Goal: Task Accomplishment & Management: Manage account settings

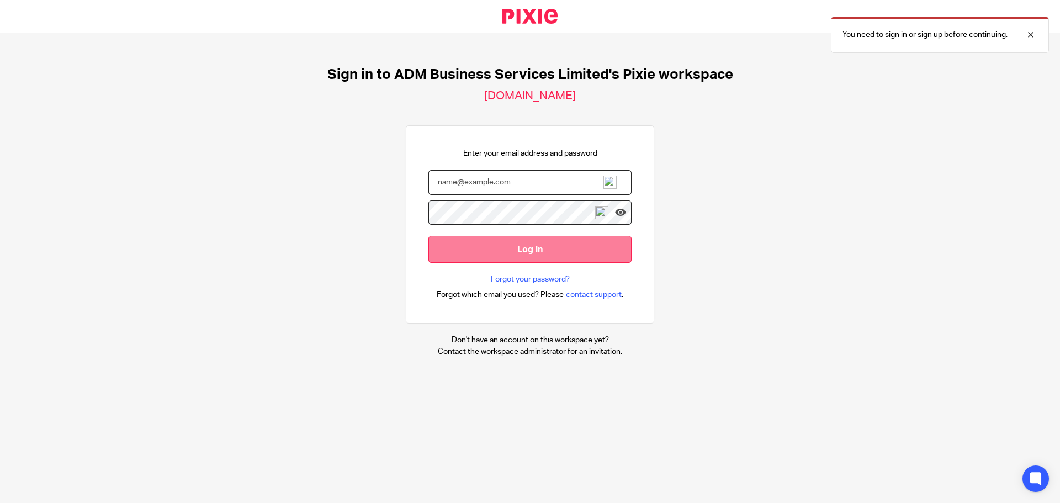
type input "[PERSON_NAME][EMAIL_ADDRESS][DOMAIN_NAME]"
click at [522, 251] on input "Log in" at bounding box center [529, 249] width 203 height 27
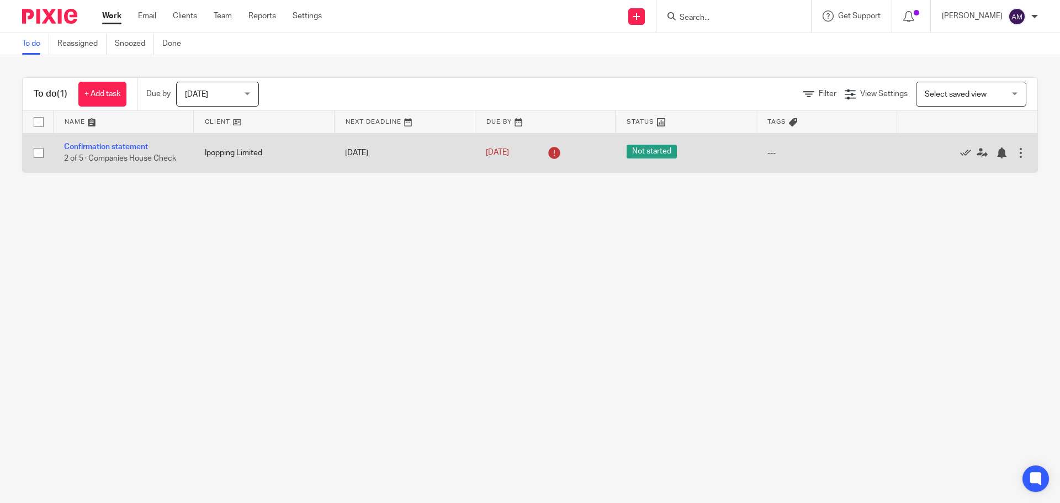
click at [1015, 153] on div at bounding box center [1020, 152] width 11 height 11
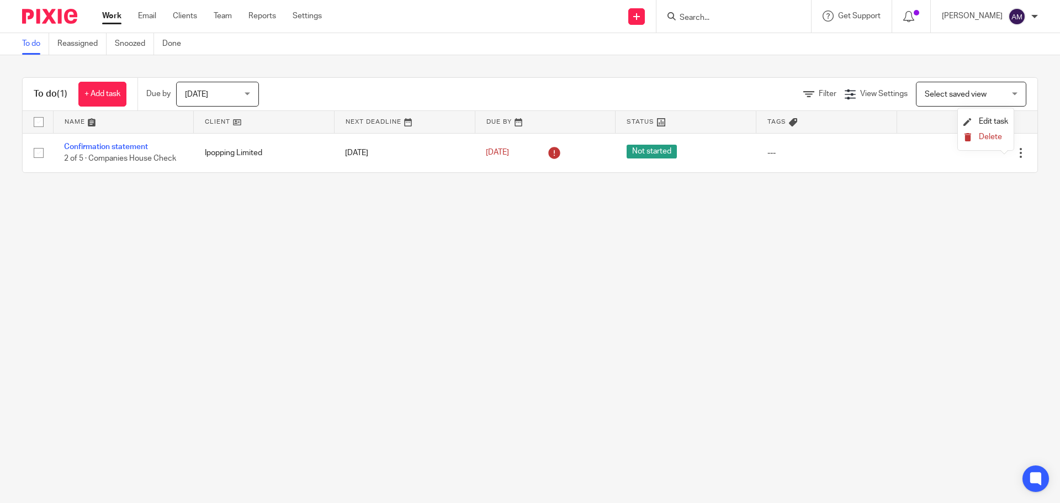
click at [989, 136] on span "Delete" at bounding box center [990, 137] width 23 height 8
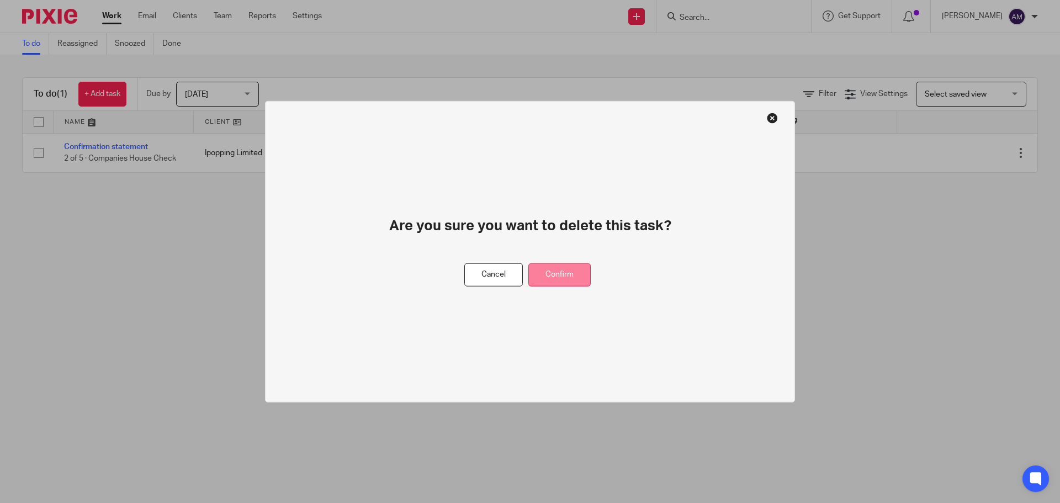
click at [564, 274] on button "Confirm" at bounding box center [559, 275] width 62 height 24
